Goal: Register for event/course

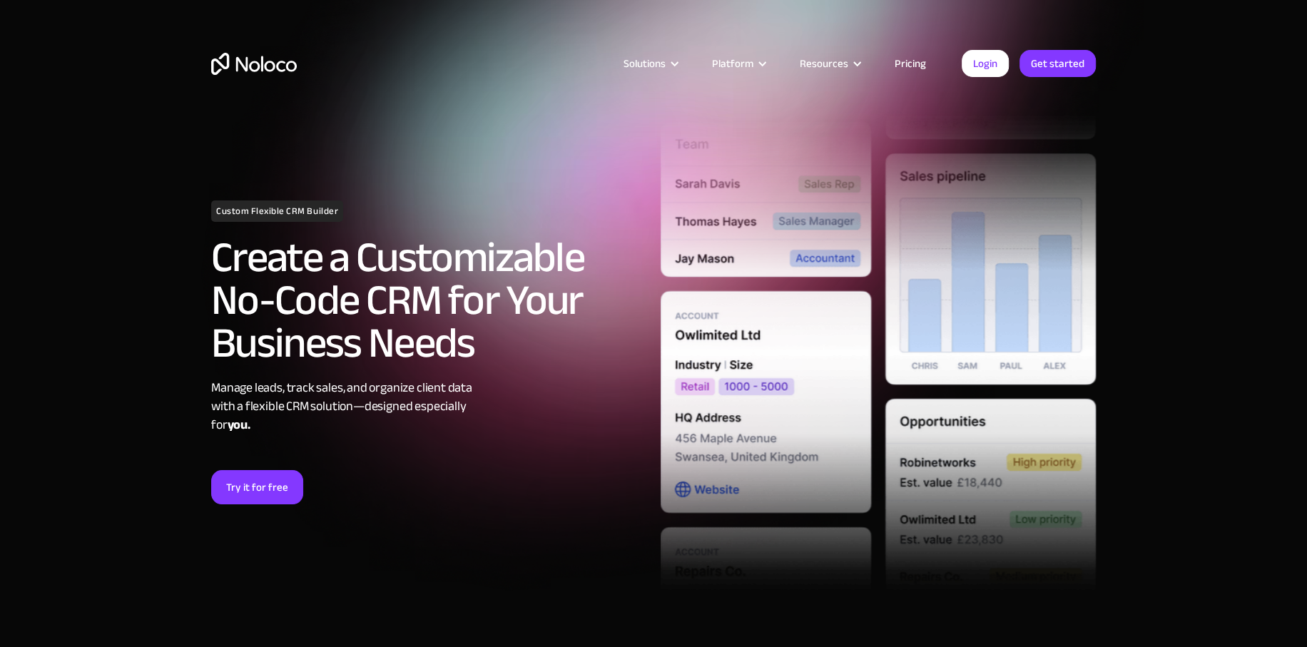
click at [911, 63] on link "Pricing" at bounding box center [909, 63] width 67 height 19
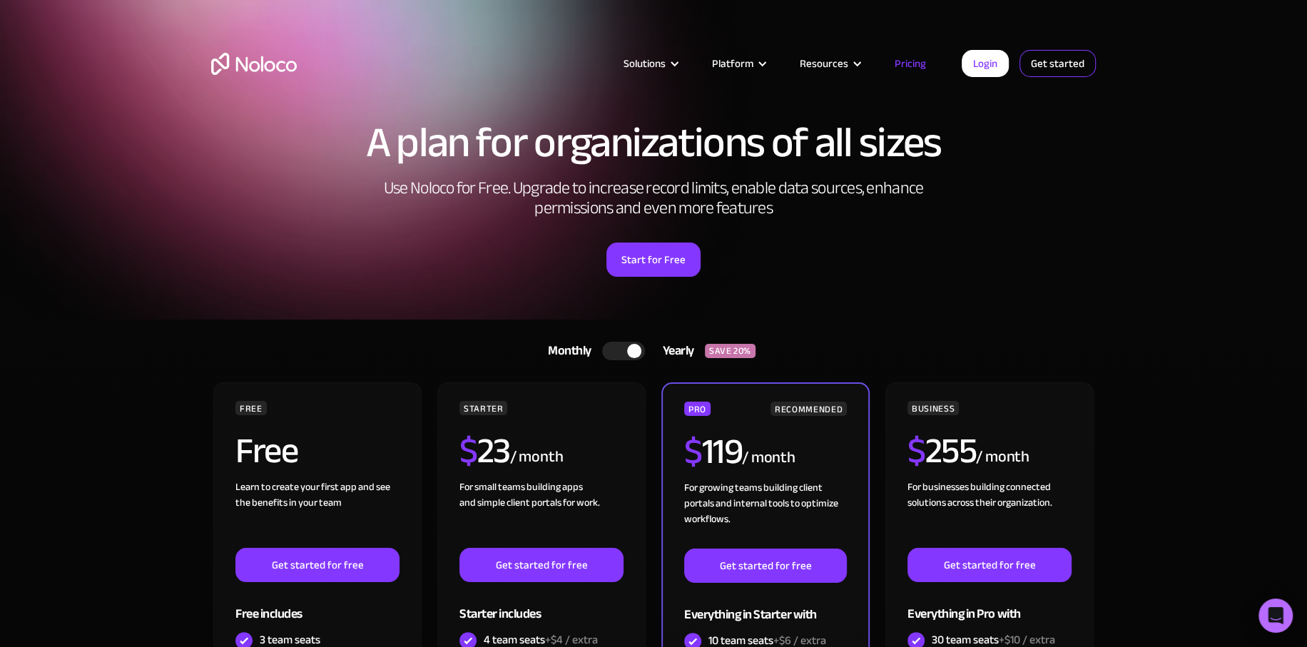
click at [1063, 58] on link "Get started" at bounding box center [1057, 63] width 76 height 27
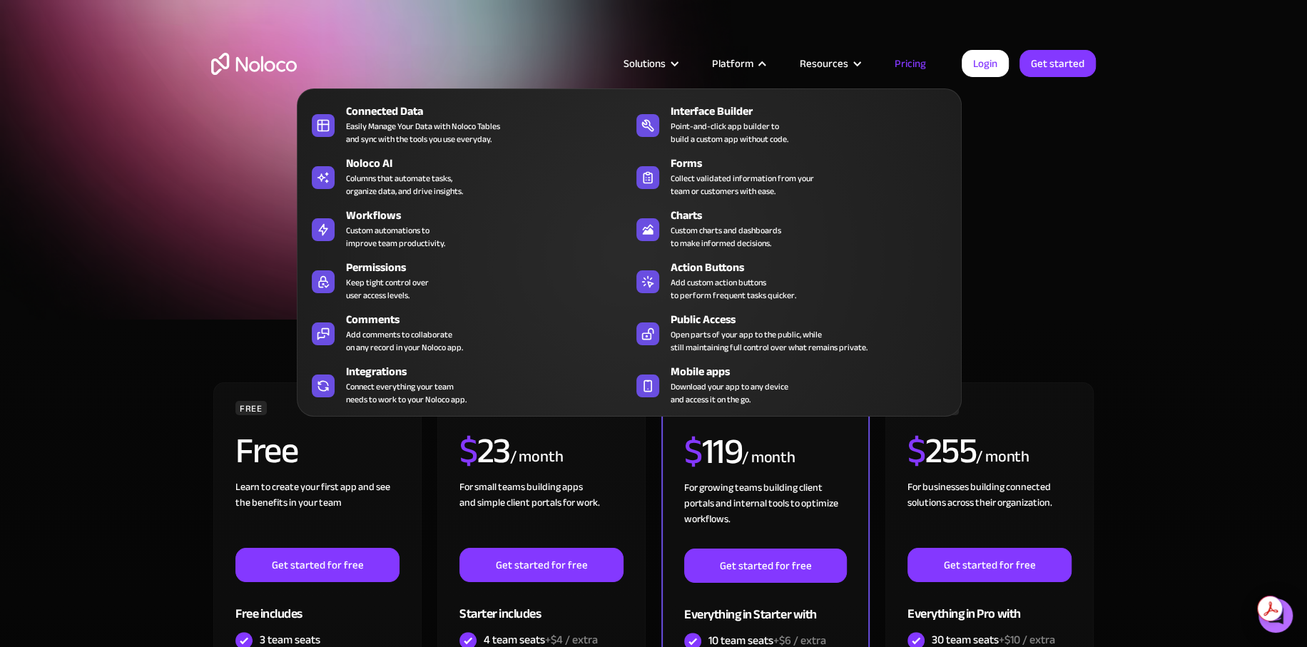
click at [741, 61] on div "Platform" at bounding box center [732, 63] width 41 height 19
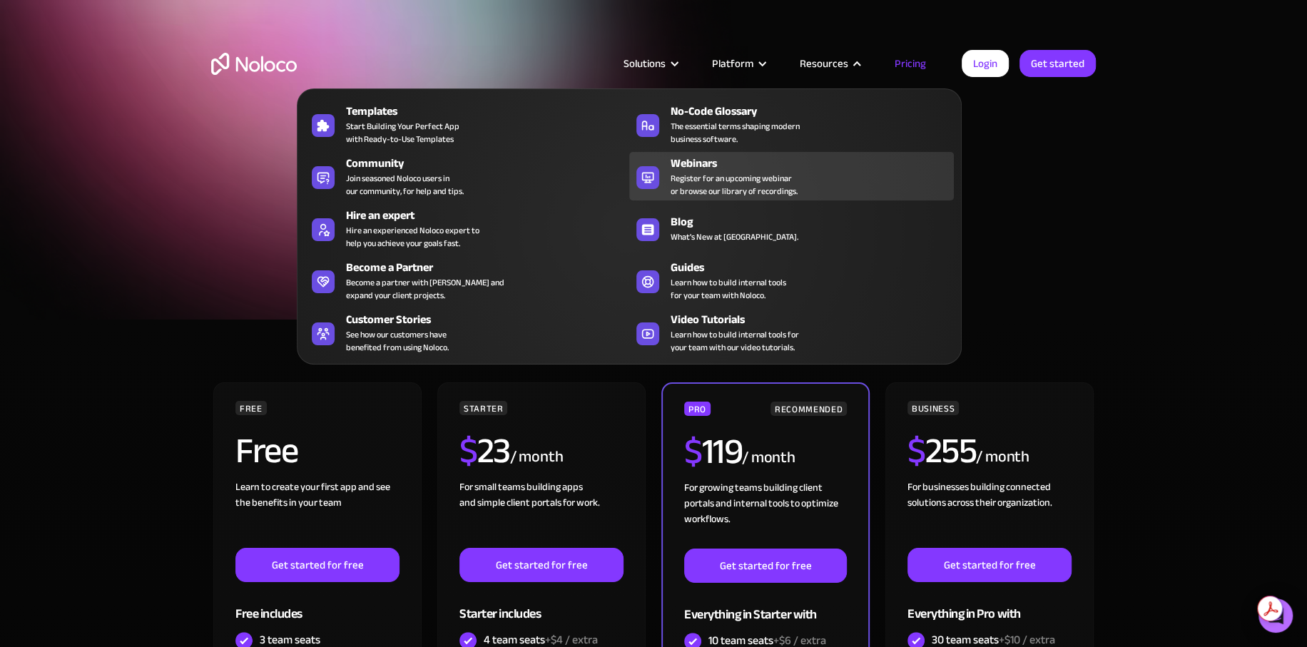
click at [723, 179] on span "Register for an upcoming webinar or browse our library of recordings." at bounding box center [733, 185] width 127 height 26
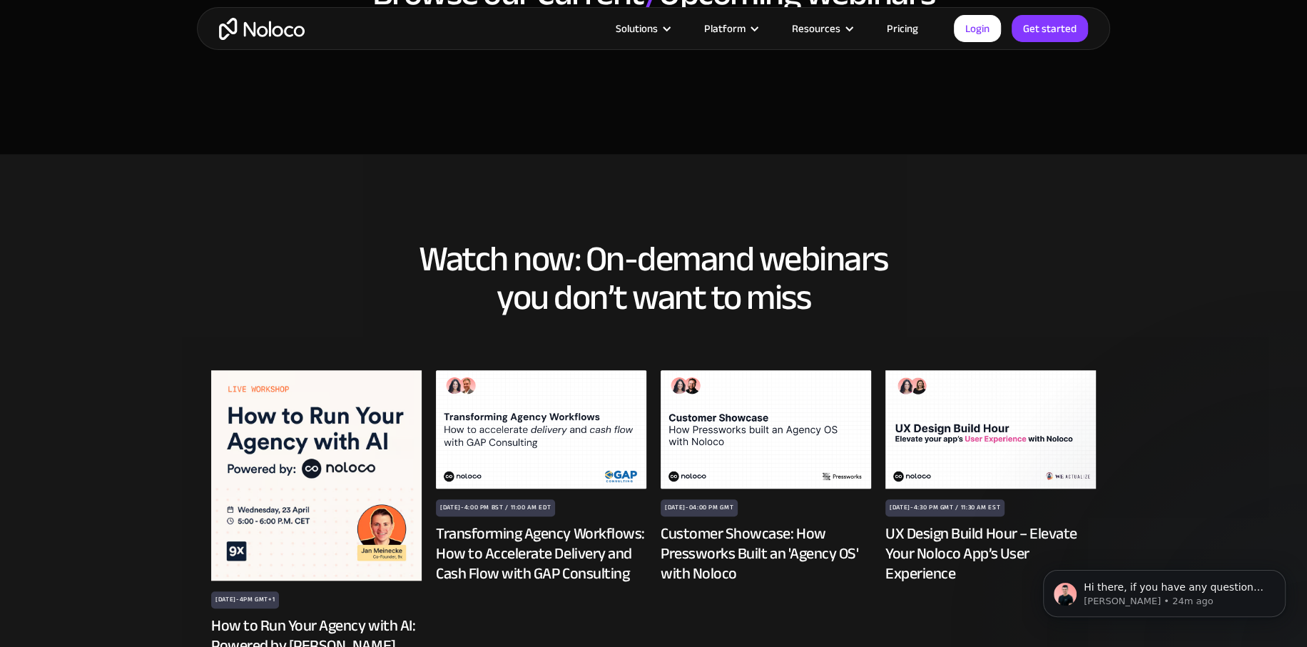
scroll to position [642, 0]
